Goal: Information Seeking & Learning: Learn about a topic

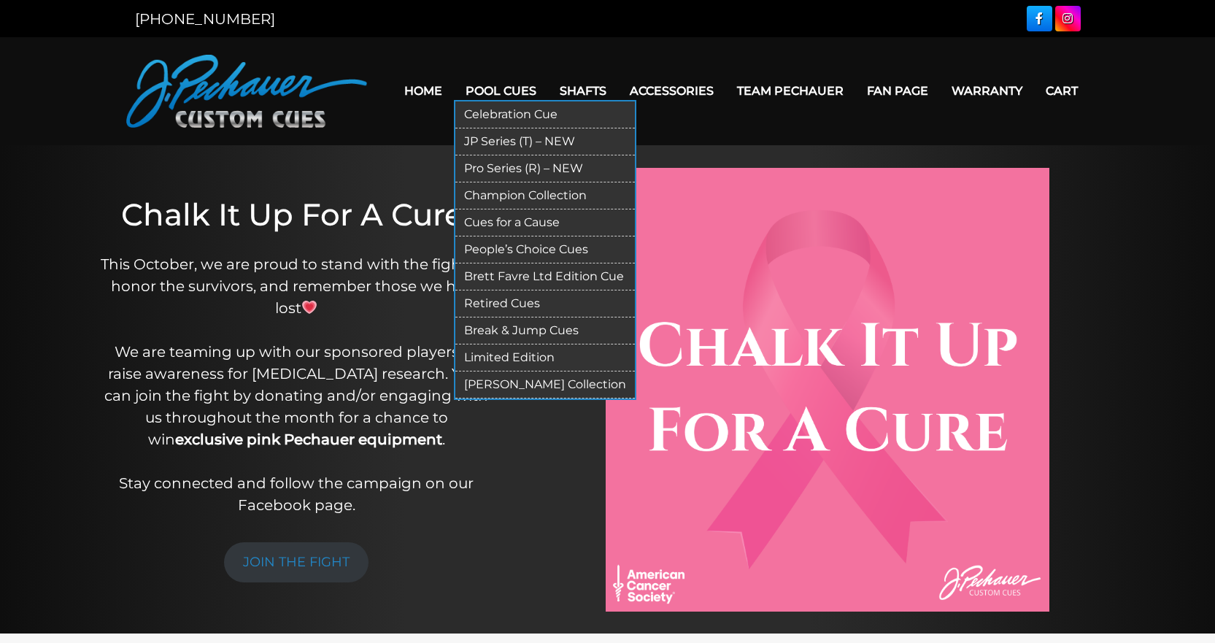
click at [495, 108] on link "Celebration Cue" at bounding box center [545, 114] width 180 height 27
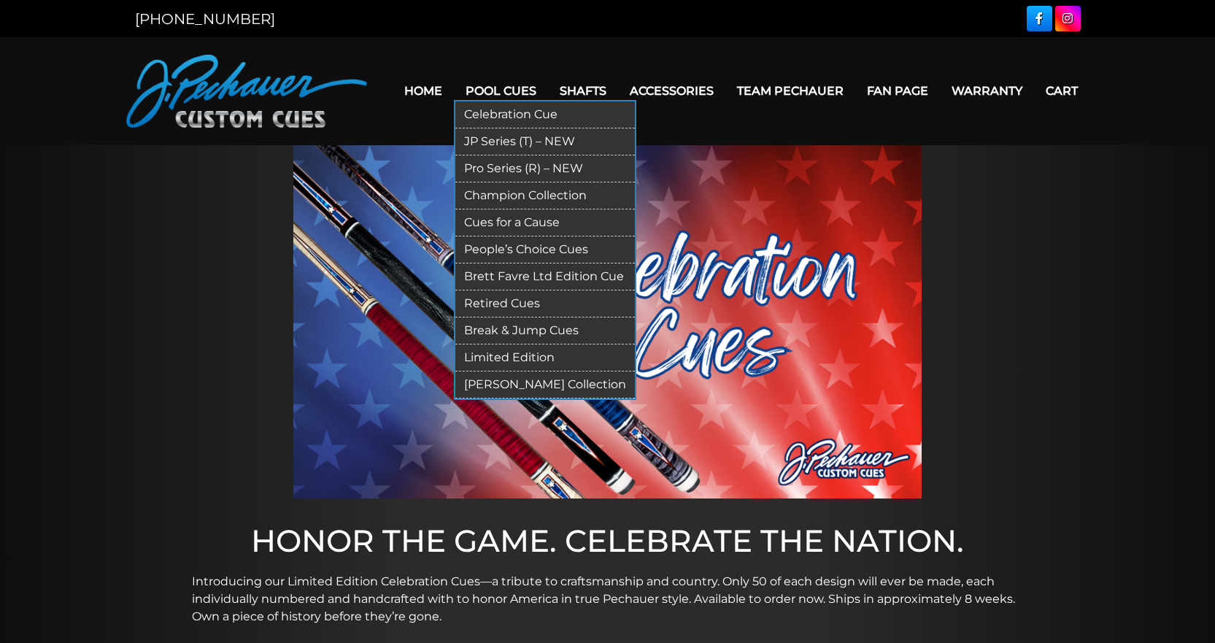
click at [520, 172] on link "Pro Series (R) – NEW" at bounding box center [545, 168] width 180 height 27
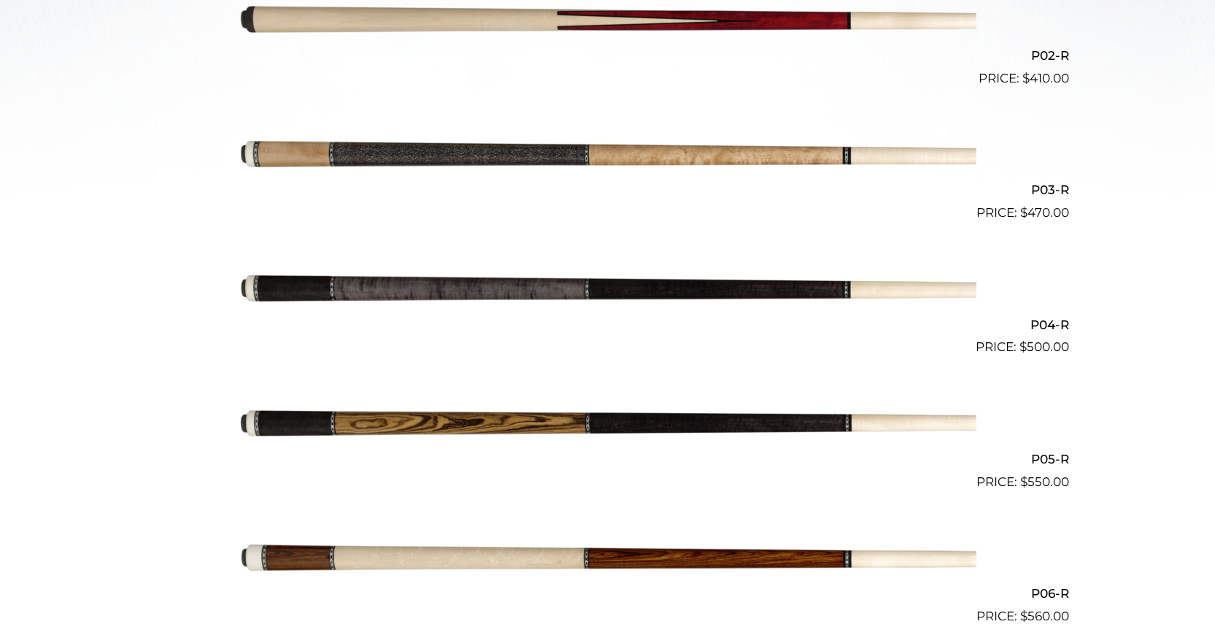
scroll to position [647, 0]
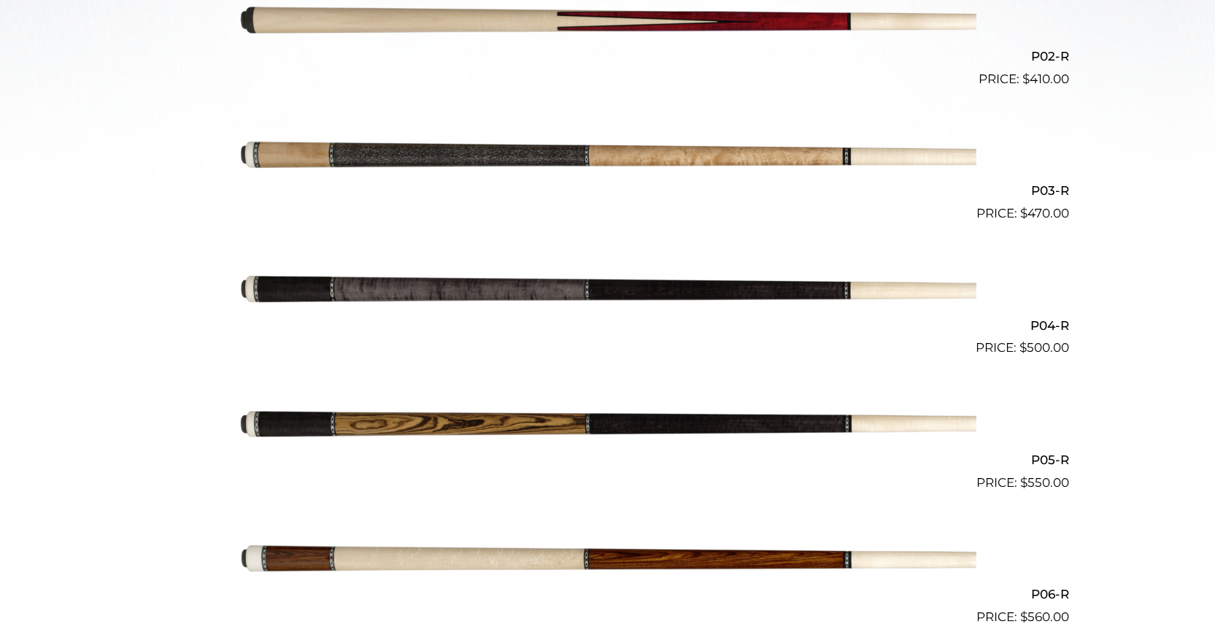
click at [407, 290] on img at bounding box center [607, 290] width 737 height 123
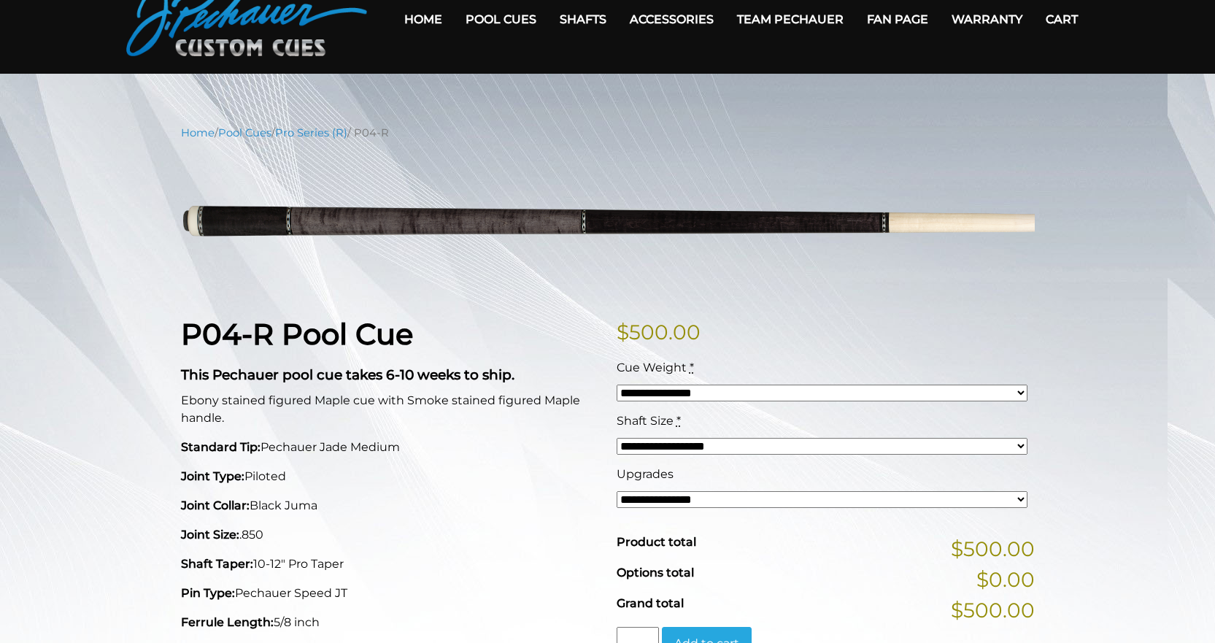
scroll to position [73, 0]
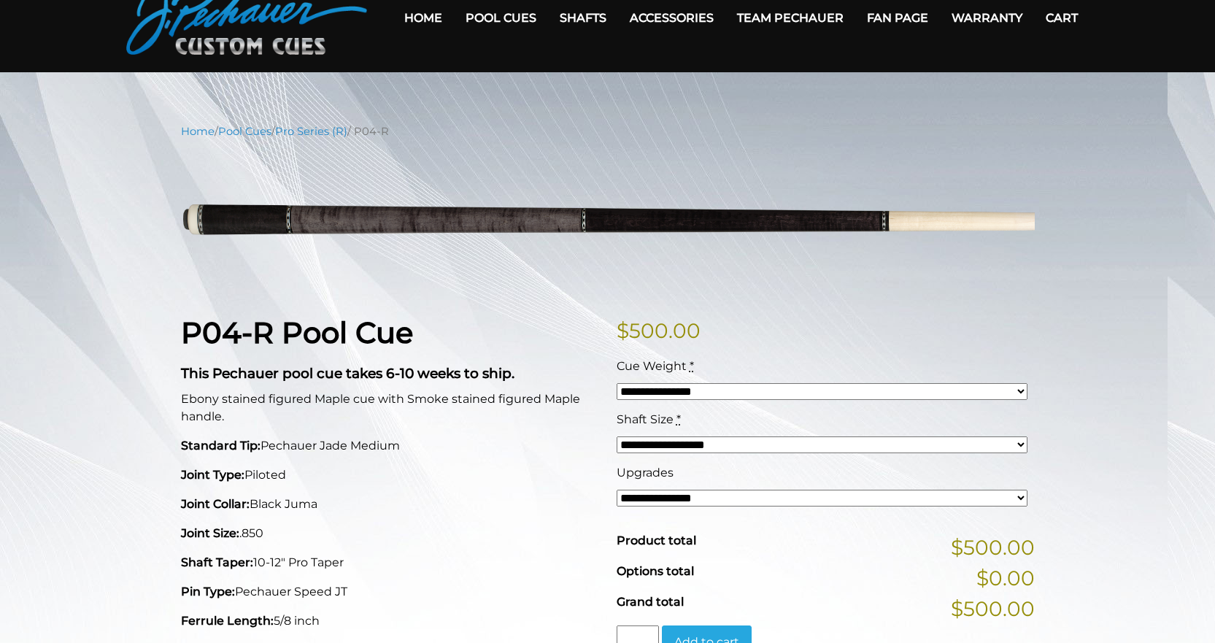
click at [744, 496] on select "**********" at bounding box center [822, 498] width 411 height 17
select select "*****"
click at [617, 490] on select "**********" at bounding box center [822, 498] width 411 height 17
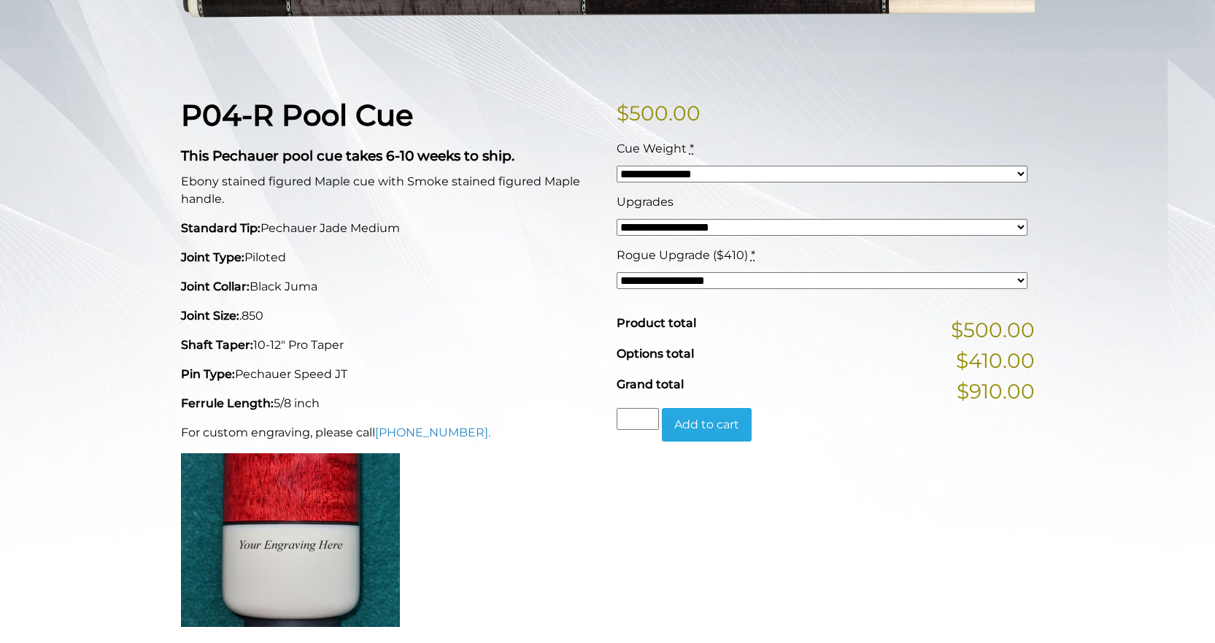
scroll to position [0, 0]
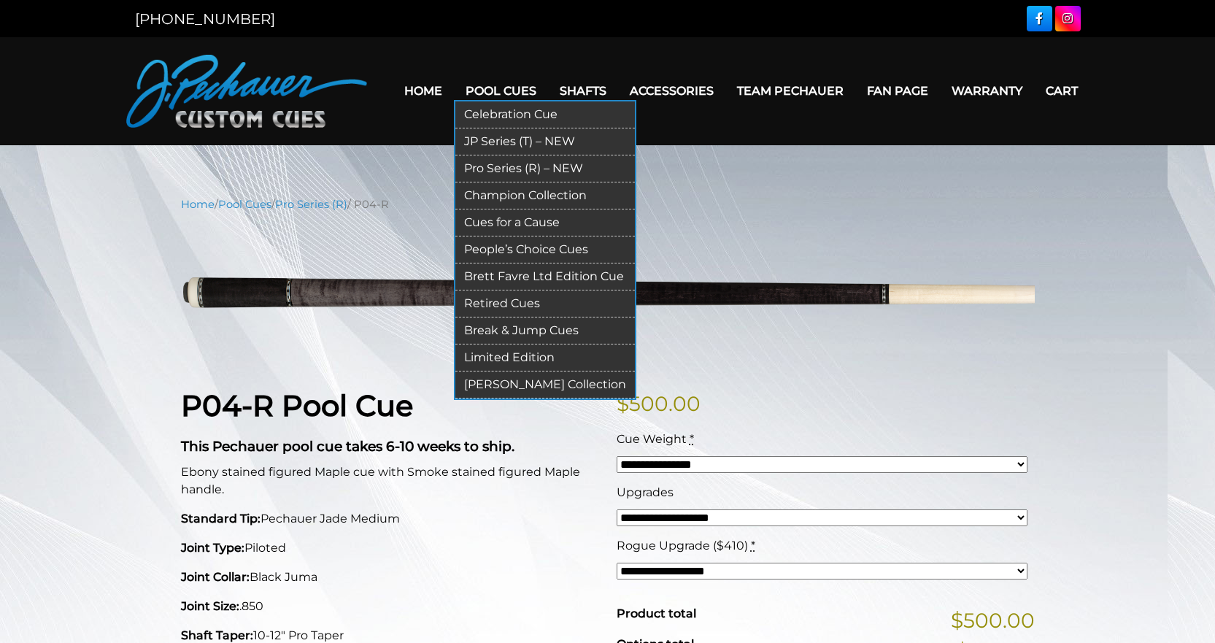
click at [509, 89] on link "Pool Cues" at bounding box center [501, 90] width 94 height 37
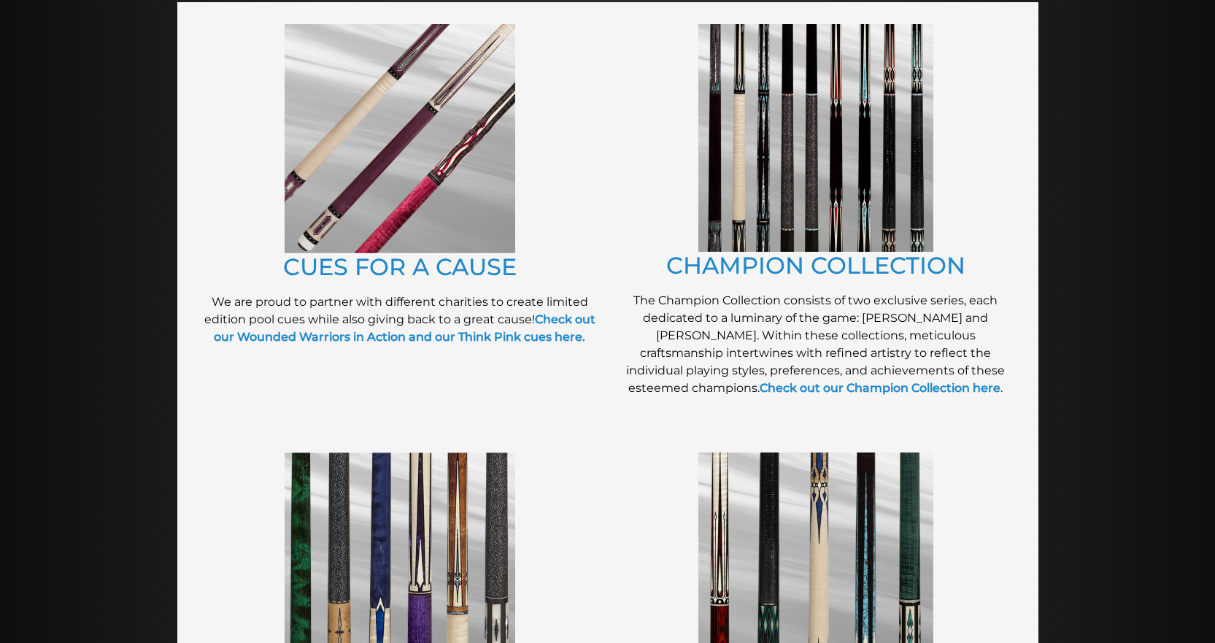
scroll to position [377, 0]
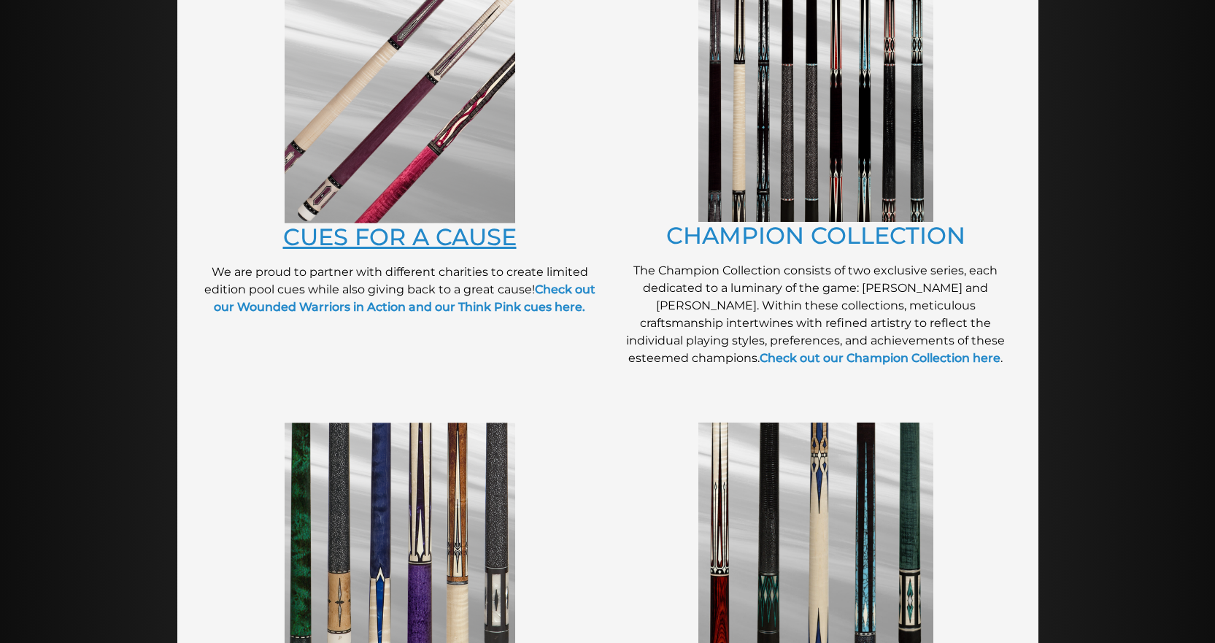
click at [352, 241] on link "CUES FOR A CAUSE" at bounding box center [400, 237] width 234 height 28
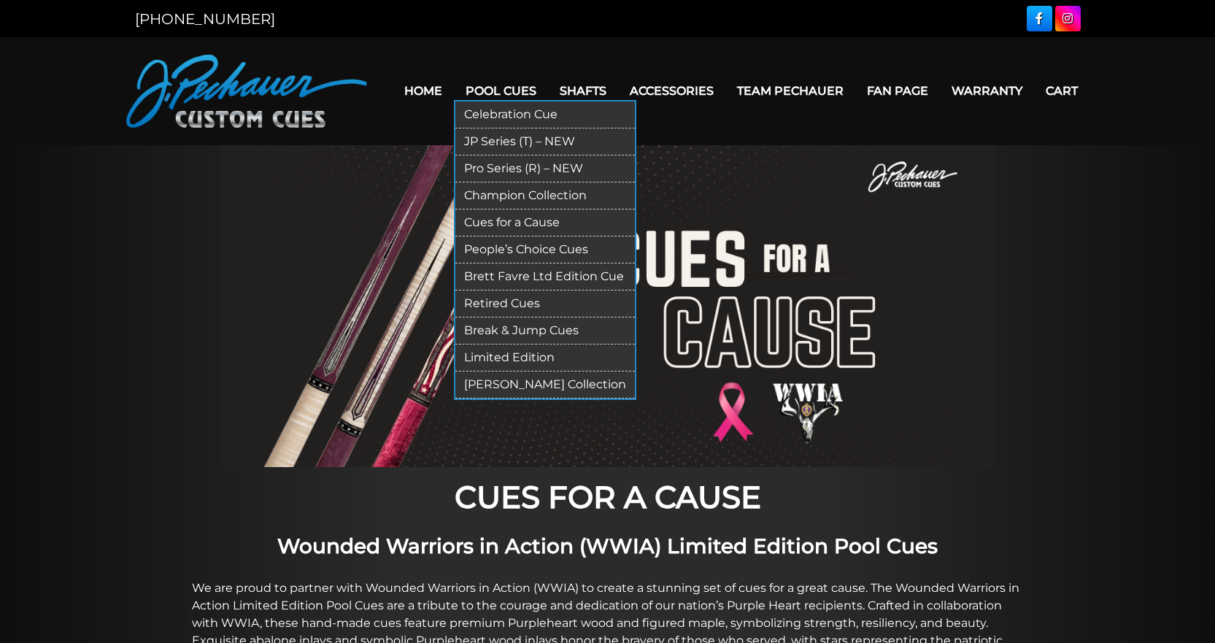
click at [487, 249] on link "People’s Choice Cues" at bounding box center [545, 249] width 180 height 27
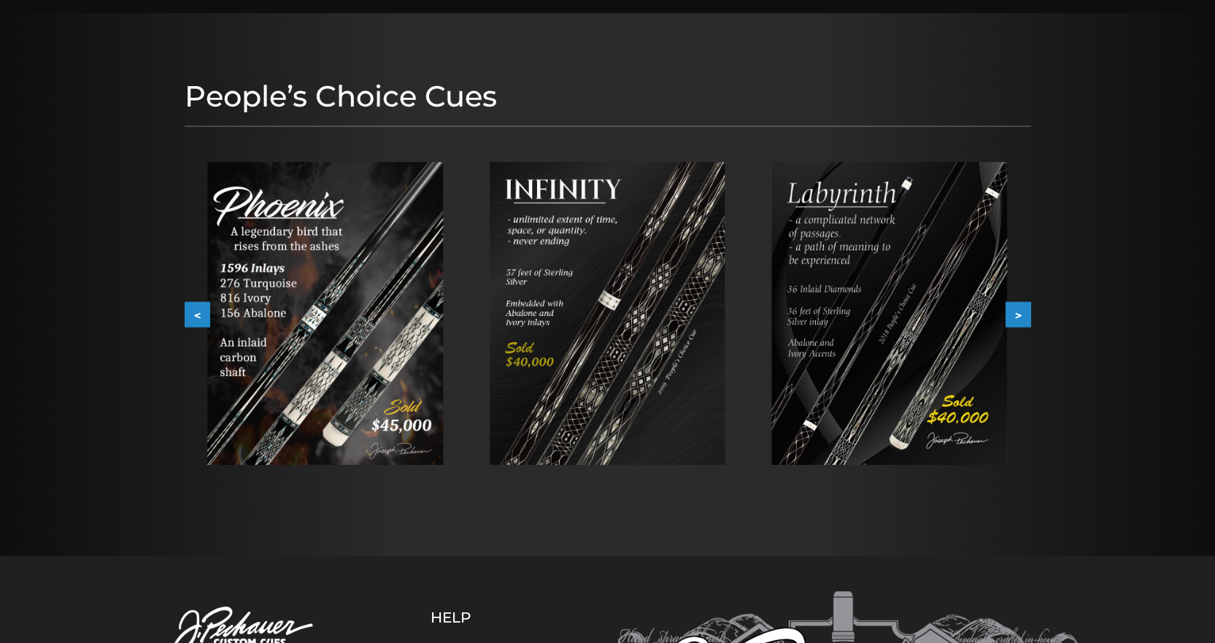
scroll to position [146, 0]
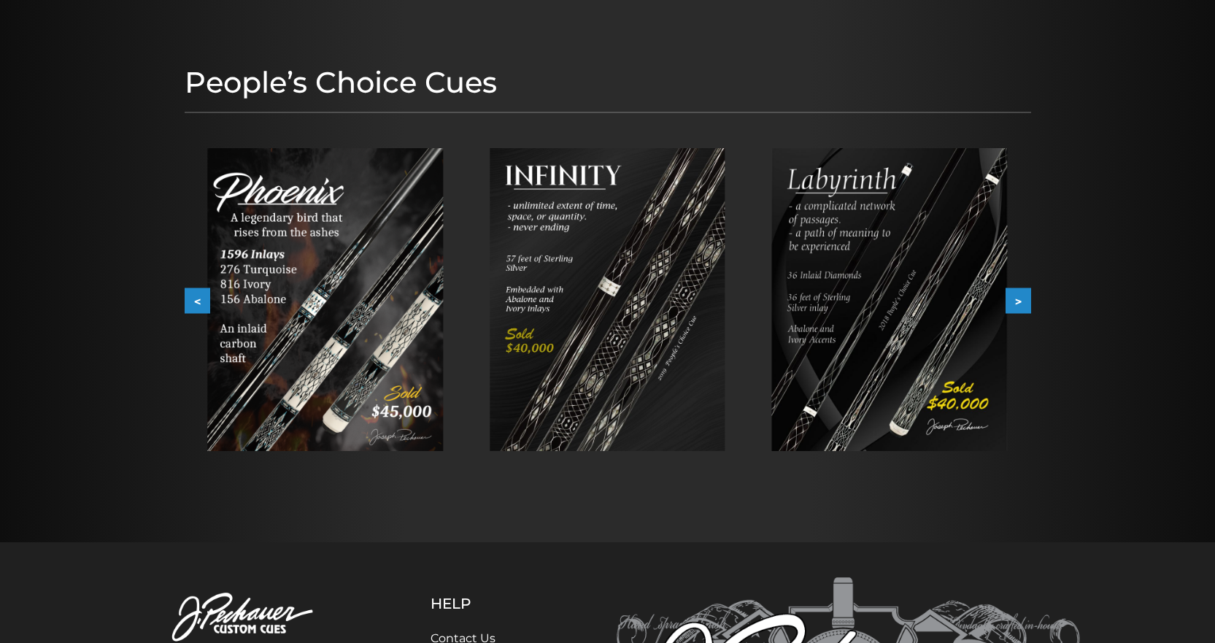
click at [1016, 302] on button ">" at bounding box center [1019, 301] width 26 height 26
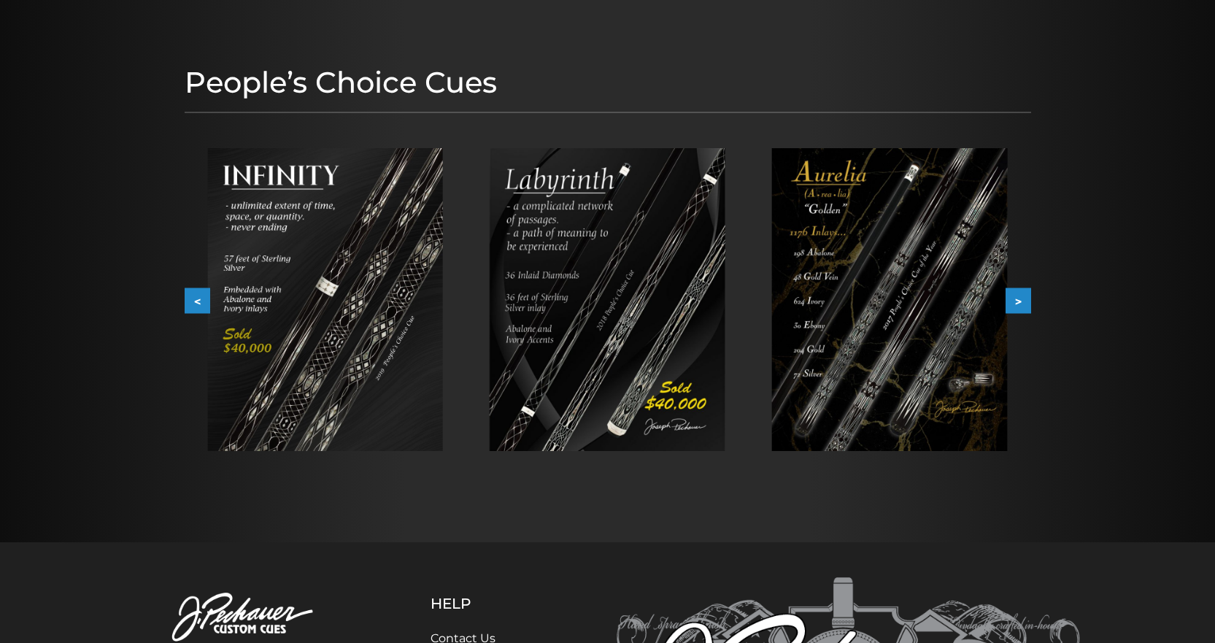
click at [1016, 302] on button ">" at bounding box center [1019, 301] width 26 height 26
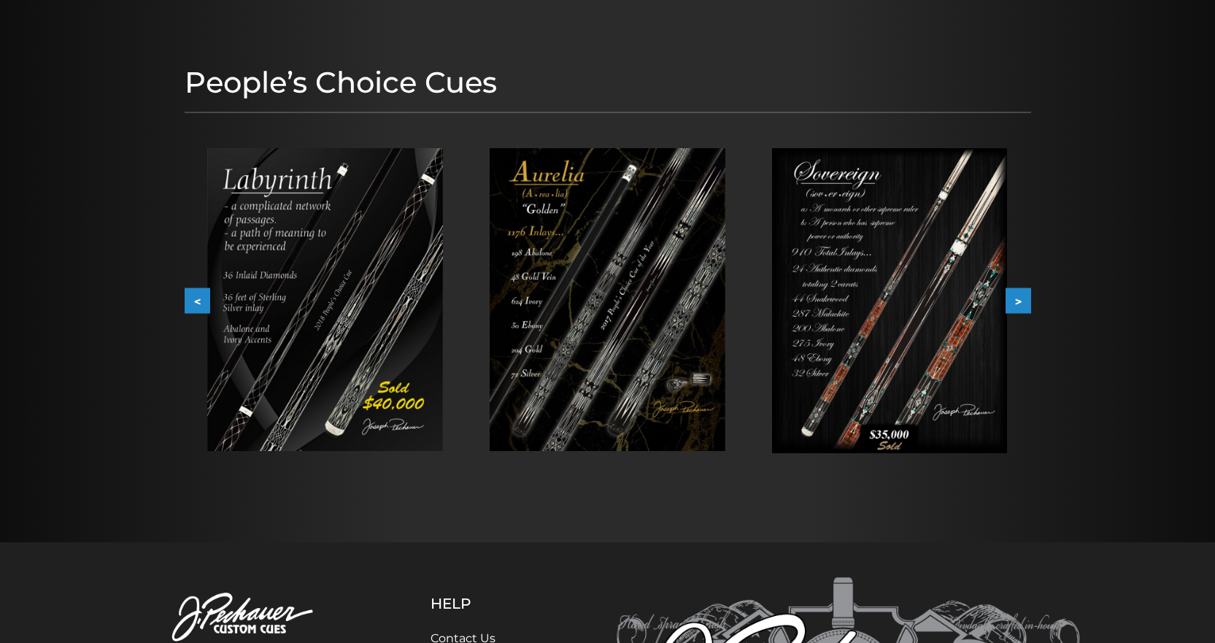
click at [1016, 302] on button ">" at bounding box center [1019, 301] width 26 height 26
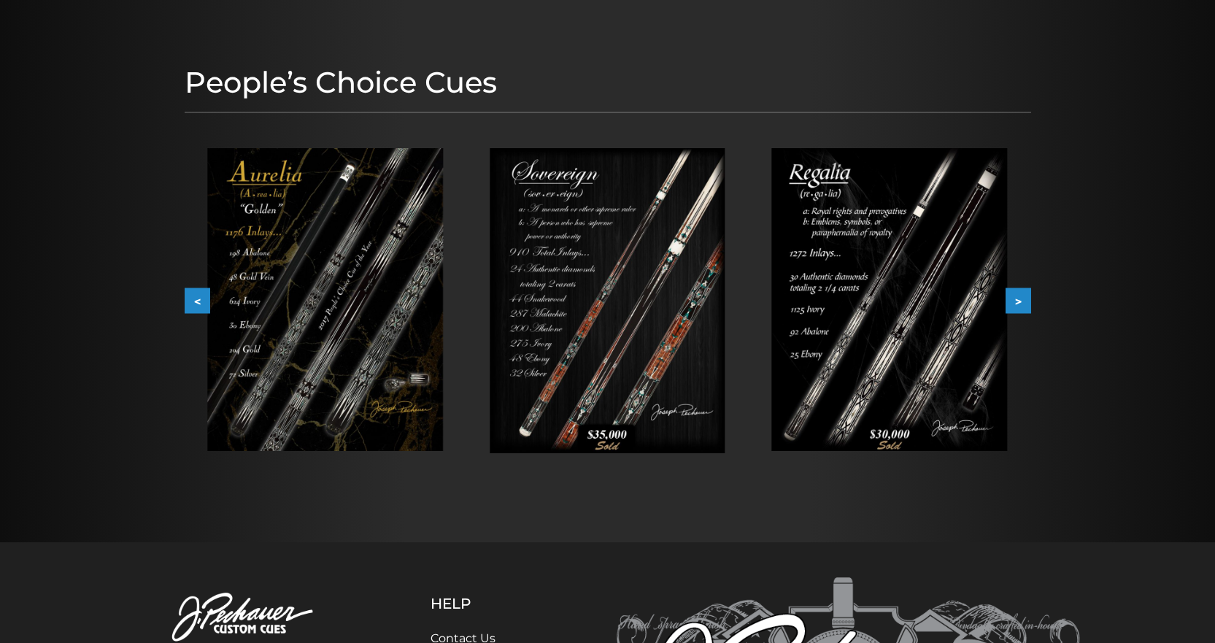
click at [1016, 302] on button ">" at bounding box center [1019, 301] width 26 height 26
